Goal: Task Accomplishment & Management: Manage account settings

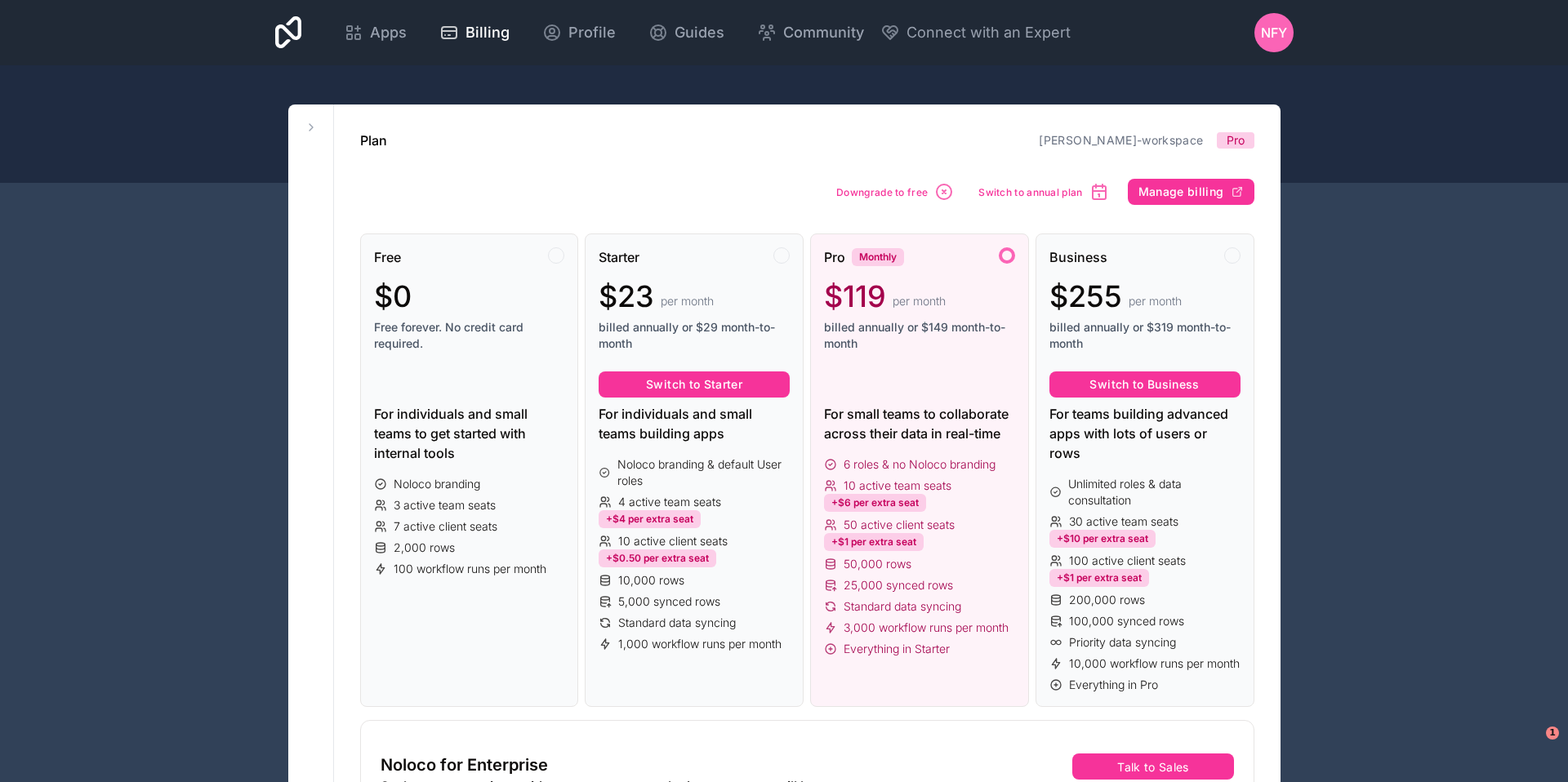
click at [1277, 33] on span "NFY" at bounding box center [1274, 33] width 26 height 20
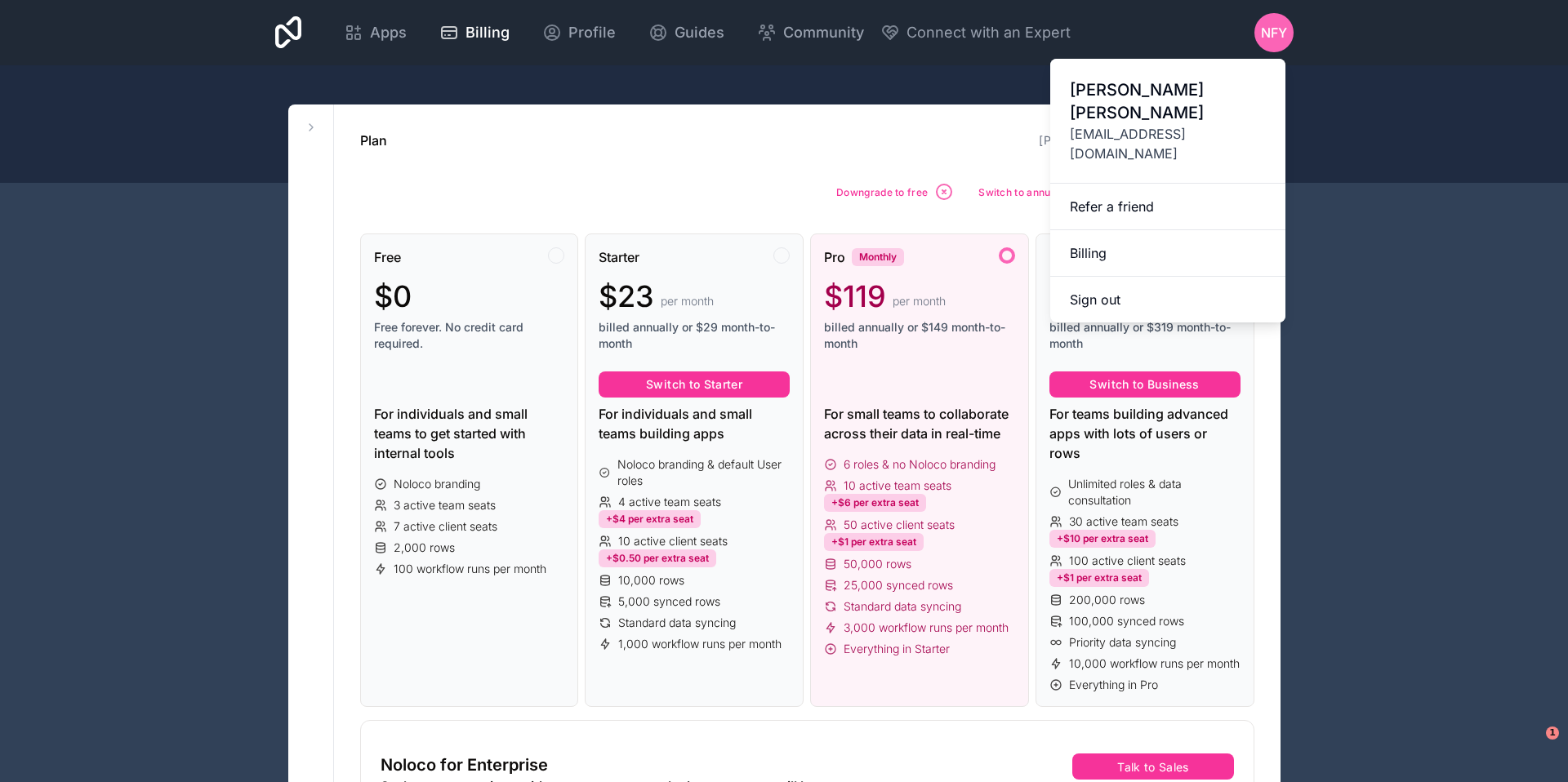
click at [1084, 133] on span "[EMAIL_ADDRESS][DOMAIN_NAME]" at bounding box center [1167, 143] width 196 height 39
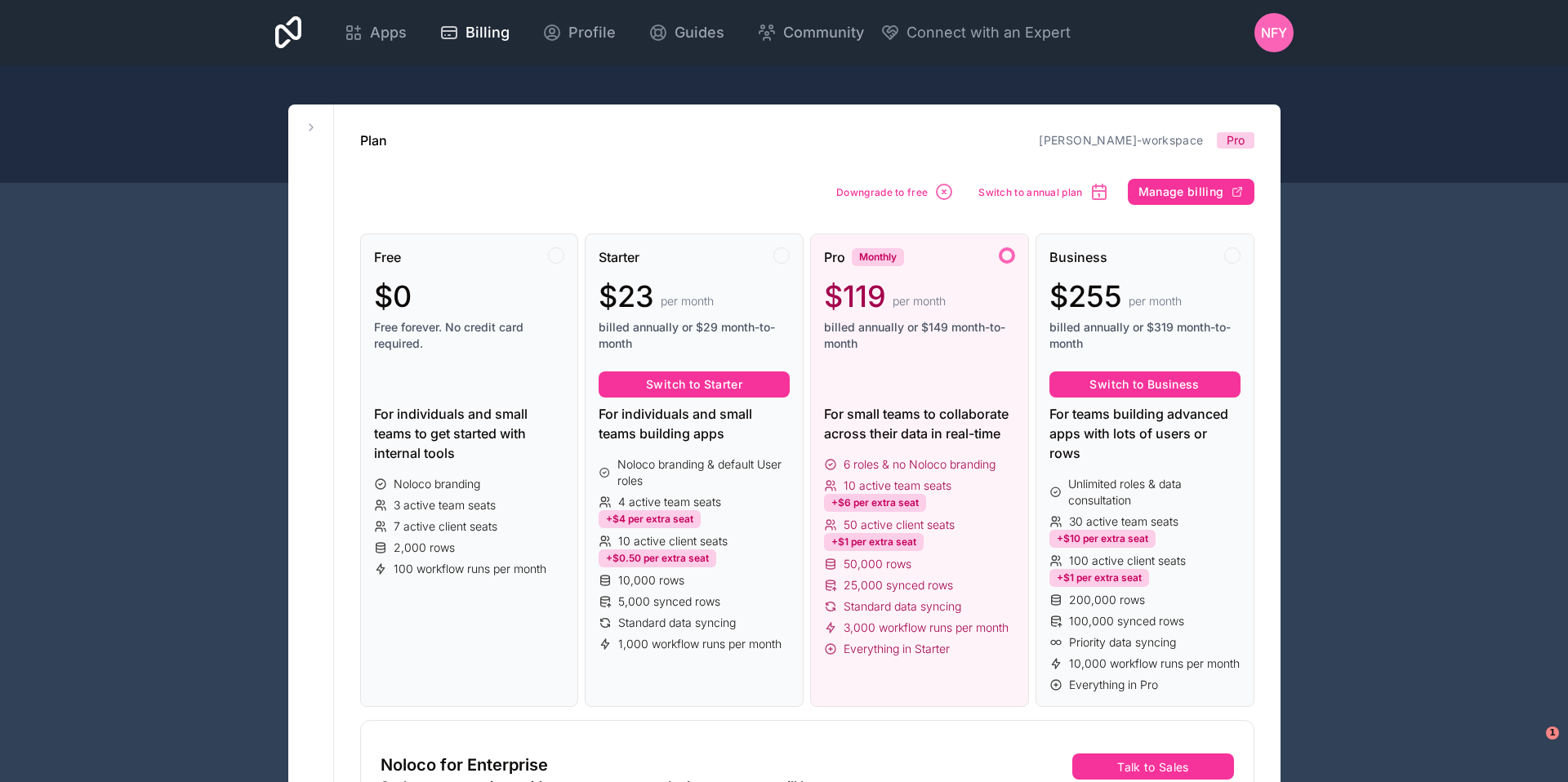
click at [1274, 35] on span "NFY" at bounding box center [1274, 33] width 26 height 20
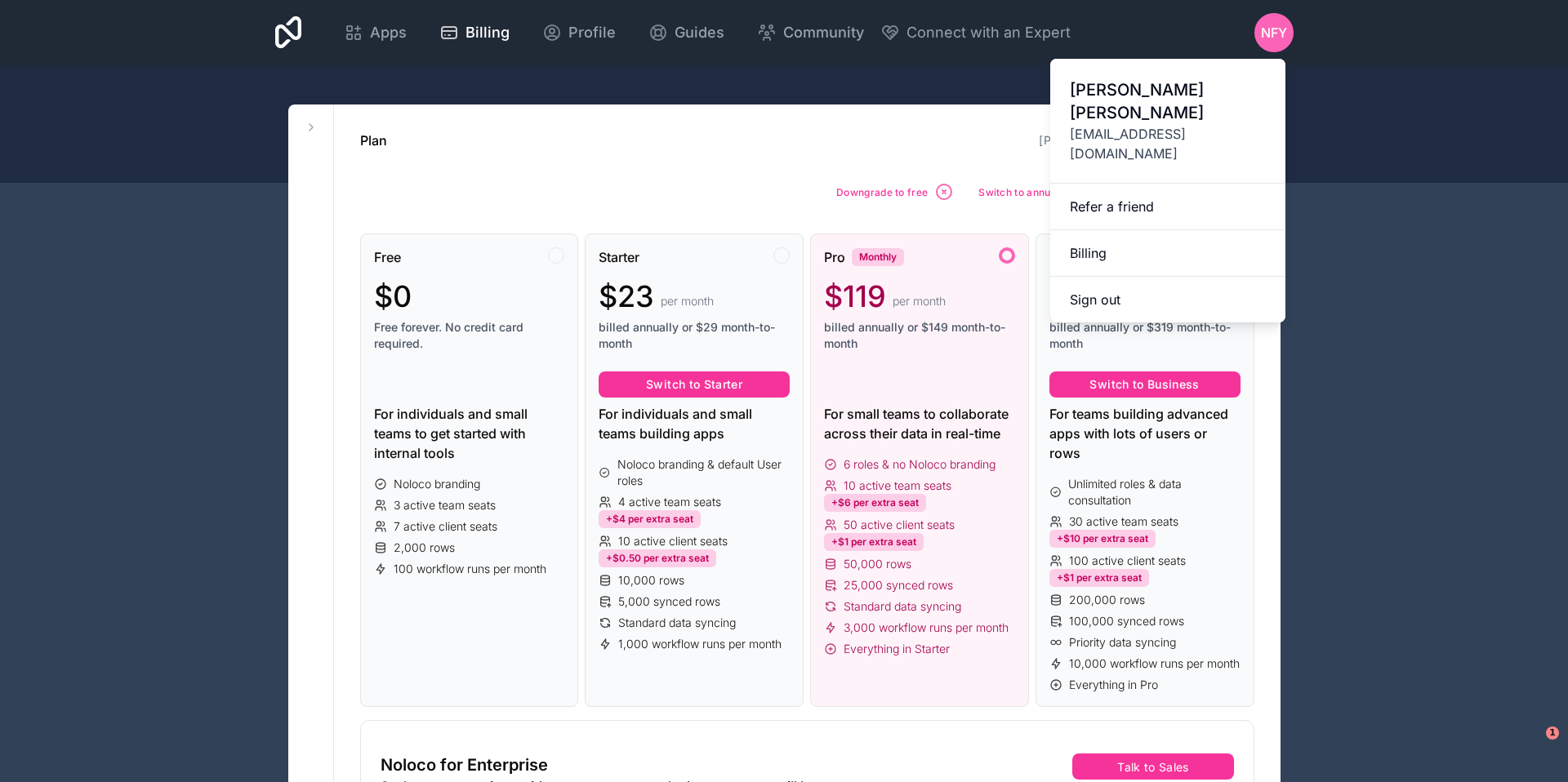
drag, startPoint x: 1089, startPoint y: 129, endPoint x: 1083, endPoint y: 83, distance: 46.4
click at [1089, 129] on span "[EMAIL_ADDRESS][DOMAIN_NAME]" at bounding box center [1167, 143] width 196 height 39
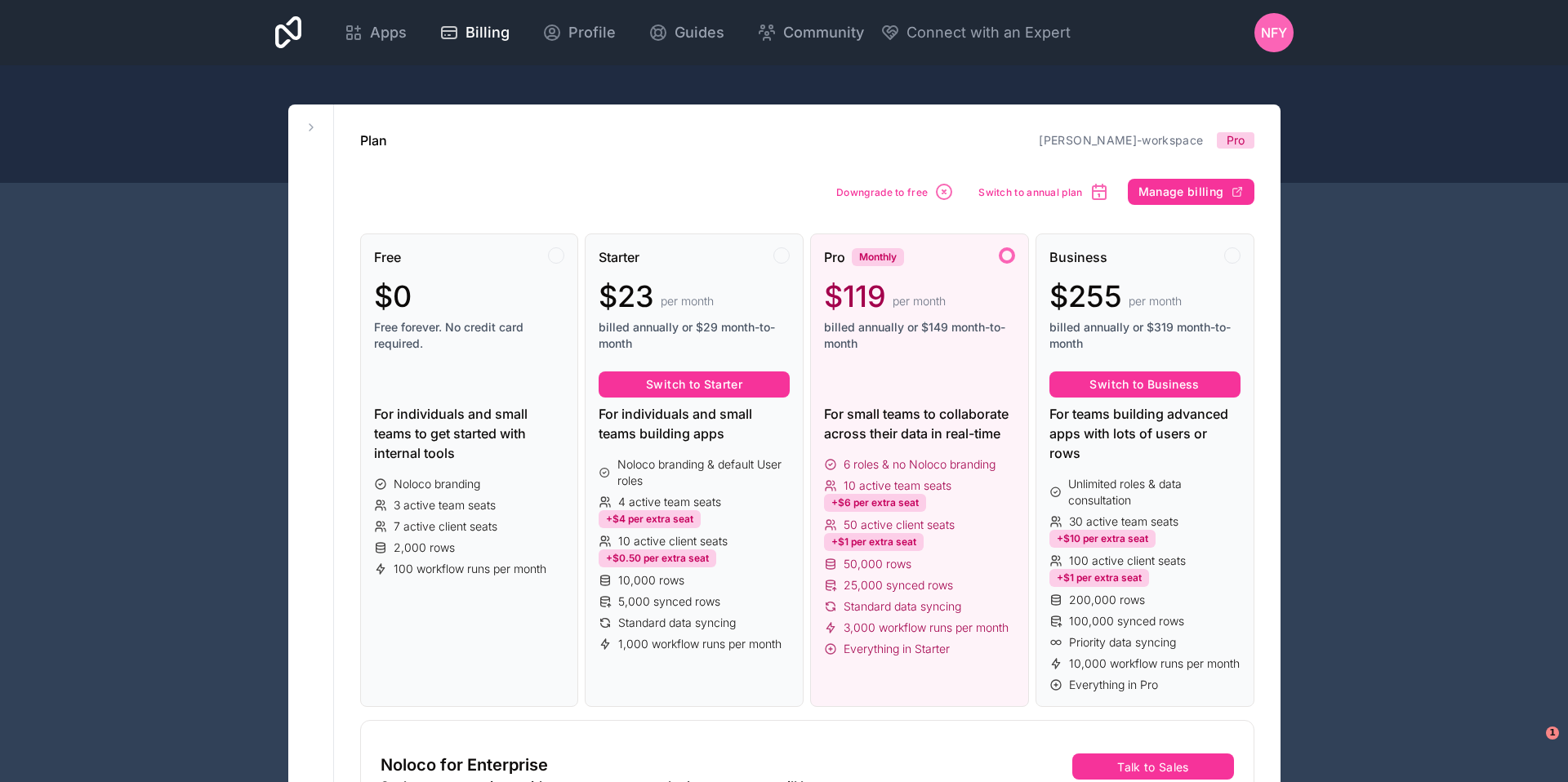
click at [467, 29] on span "Billing" at bounding box center [487, 33] width 44 height 23
click at [307, 135] on button at bounding box center [311, 126] width 20 height 20
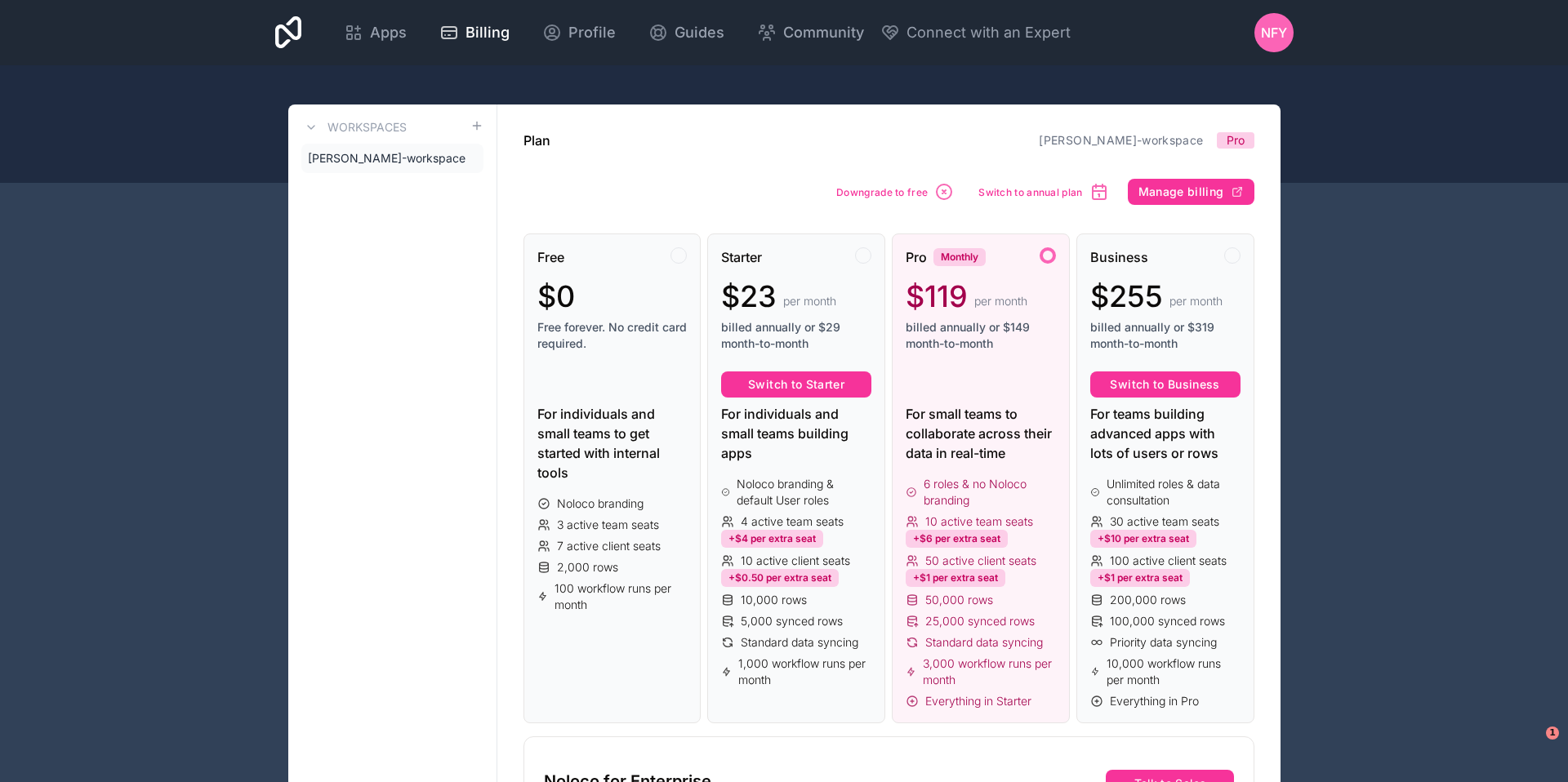
click at [478, 160] on link "[PERSON_NAME]-workspace" at bounding box center [392, 159] width 182 height 30
click at [0, 0] on icon at bounding box center [0, 0] width 0 height 0
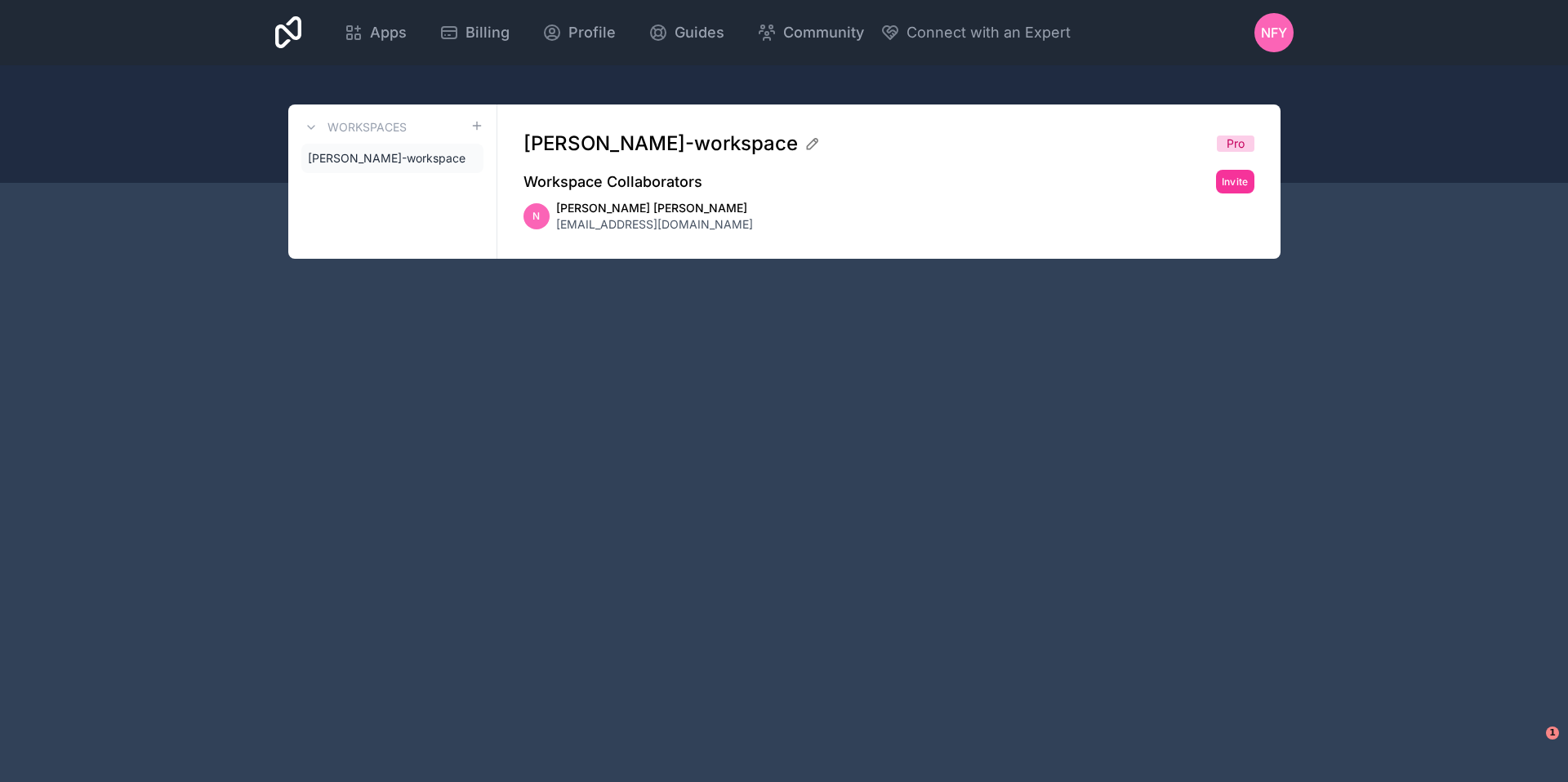
drag, startPoint x: 613, startPoint y: 224, endPoint x: 540, endPoint y: 208, distance: 74.7
click at [610, 223] on span "[EMAIL_ADDRESS][DOMAIN_NAME]" at bounding box center [655, 225] width 197 height 17
click at [0, 0] on icon at bounding box center [0, 0] width 0 height 0
drag, startPoint x: 593, startPoint y: 205, endPoint x: 538, endPoint y: 209, distance: 55.1
click at [593, 205] on span "[PERSON_NAME] [PERSON_NAME]" at bounding box center [655, 208] width 197 height 17
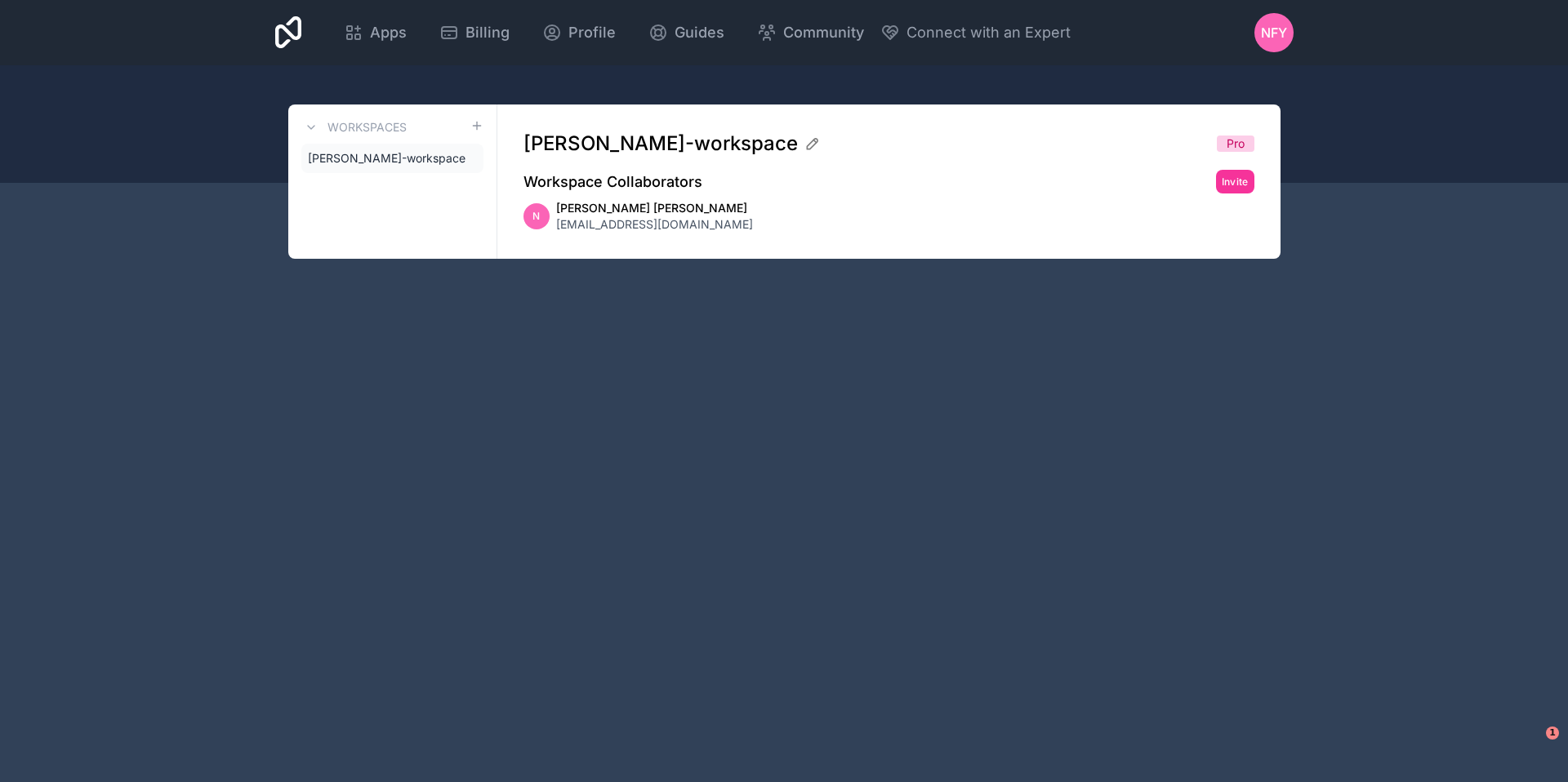
click at [525, 217] on div "N" at bounding box center [537, 217] width 26 height 26
drag, startPoint x: 775, startPoint y: 210, endPoint x: 823, endPoint y: 172, distance: 61.2
click at [775, 210] on div "N [PERSON_NAME] [PERSON_NAME] [EMAIL_ADDRESS][DOMAIN_NAME]" at bounding box center [889, 216] width 731 height 33
click at [821, 139] on icon at bounding box center [813, 144] width 17 height 17
click at [887, 177] on div "Workspace Collaborators Invite" at bounding box center [889, 181] width 731 height 23
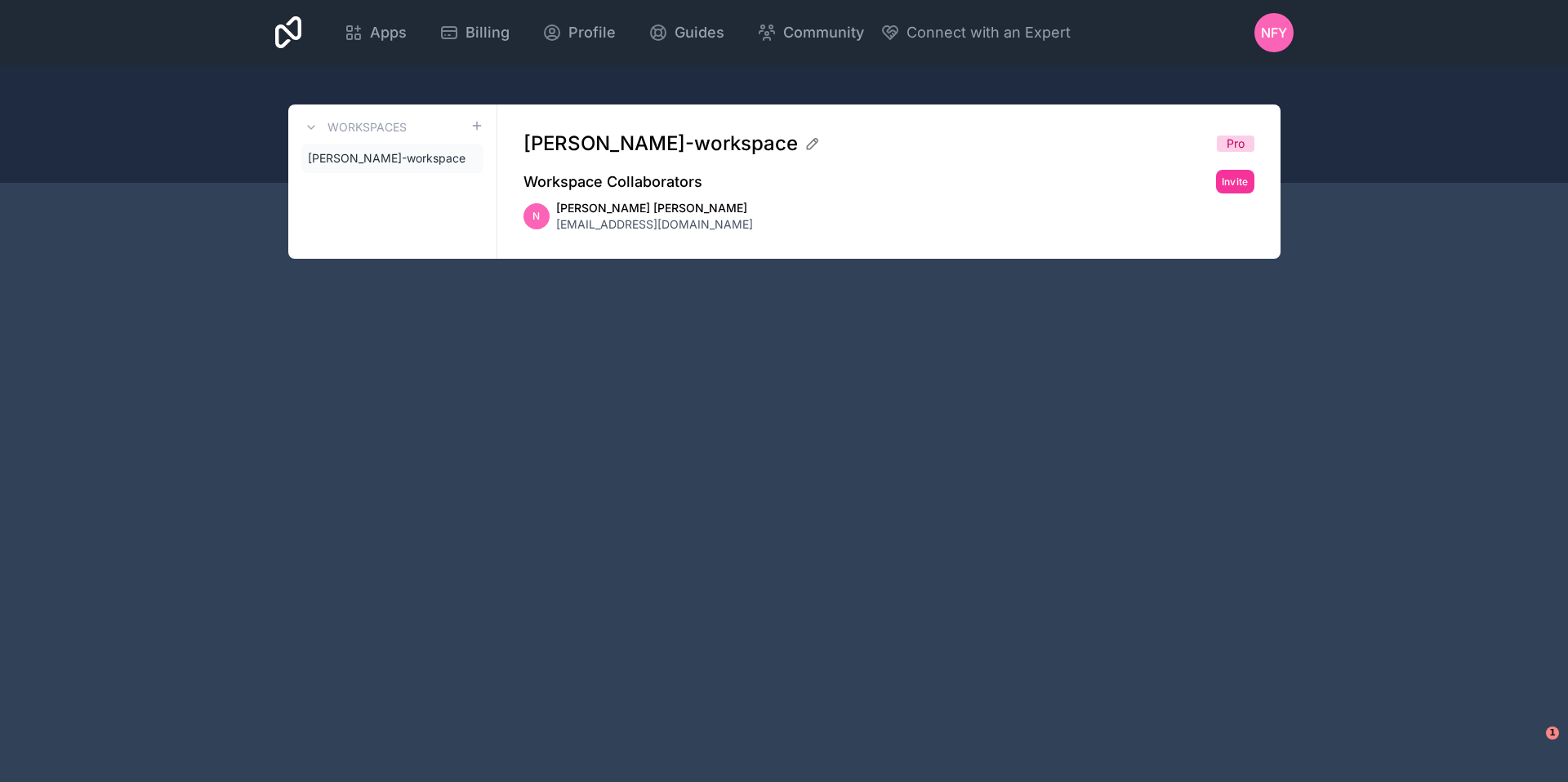
click at [618, 33] on link "Profile" at bounding box center [578, 33] width 100 height 36
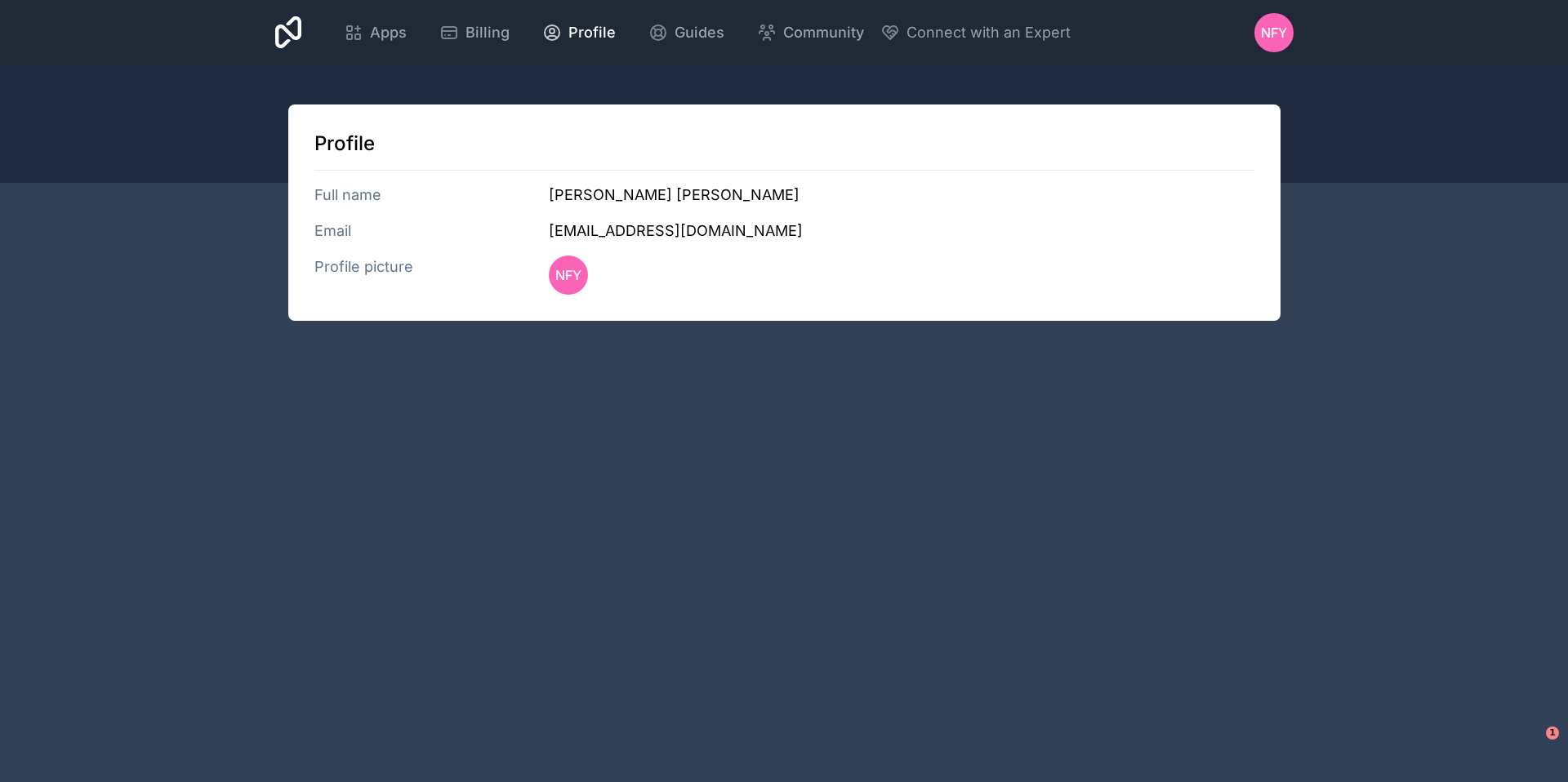
click at [585, 33] on span "Profile" at bounding box center [591, 33] width 47 height 23
click at [345, 196] on h3 "Full name" at bounding box center [432, 195] width 235 height 23
click at [329, 236] on h3 "Email" at bounding box center [432, 231] width 235 height 23
drag, startPoint x: 551, startPoint y: 206, endPoint x: 373, endPoint y: 239, distance: 181.0
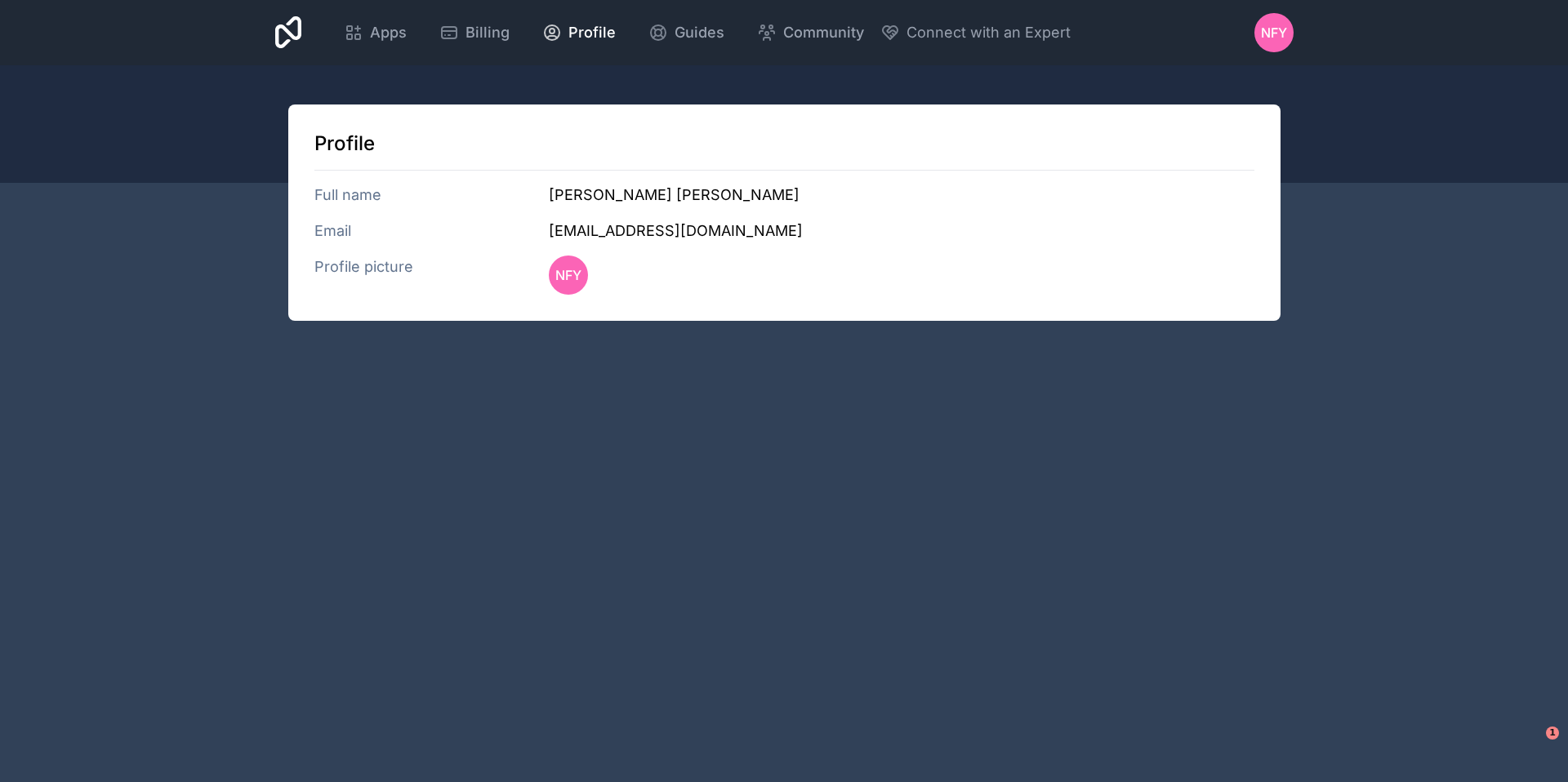
click at [551, 206] on div "Profile Full name [PERSON_NAME] [PERSON_NAME] Email [EMAIL_ADDRESS][DOMAIN_NAME…" at bounding box center [784, 212] width 992 height 217
drag, startPoint x: 347, startPoint y: 258, endPoint x: 339, endPoint y: 165, distance: 93.3
click at [347, 258] on h3 "Profile picture" at bounding box center [432, 275] width 235 height 39
click at [339, 156] on h1 "Profile" at bounding box center [784, 144] width 940 height 26
click at [581, 280] on span "NFY" at bounding box center [568, 274] width 26 height 20
